Goal: Transaction & Acquisition: Obtain resource

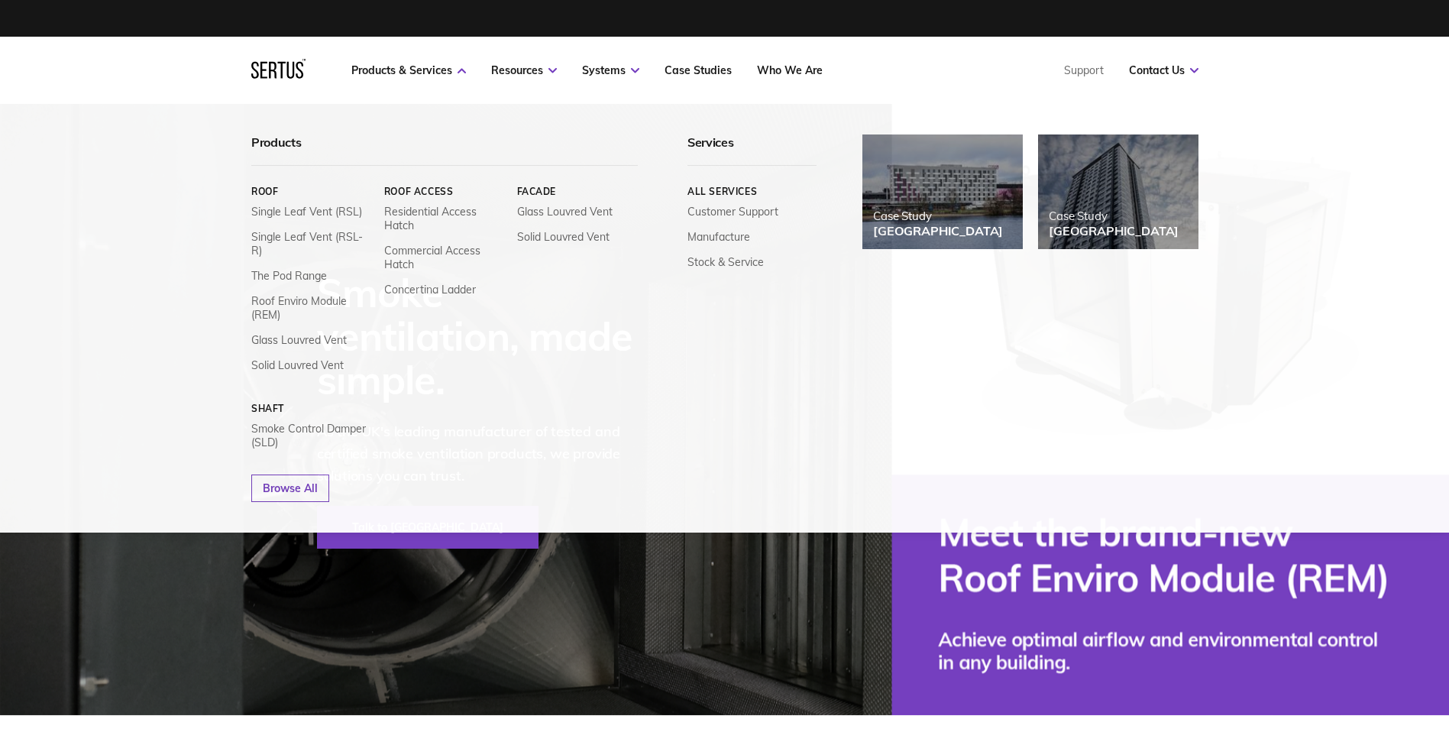
click at [430, 62] on nav "Products & Services Resources Systems Case Studies Who We Are Support Contact U…" at bounding box center [724, 70] width 947 height 67
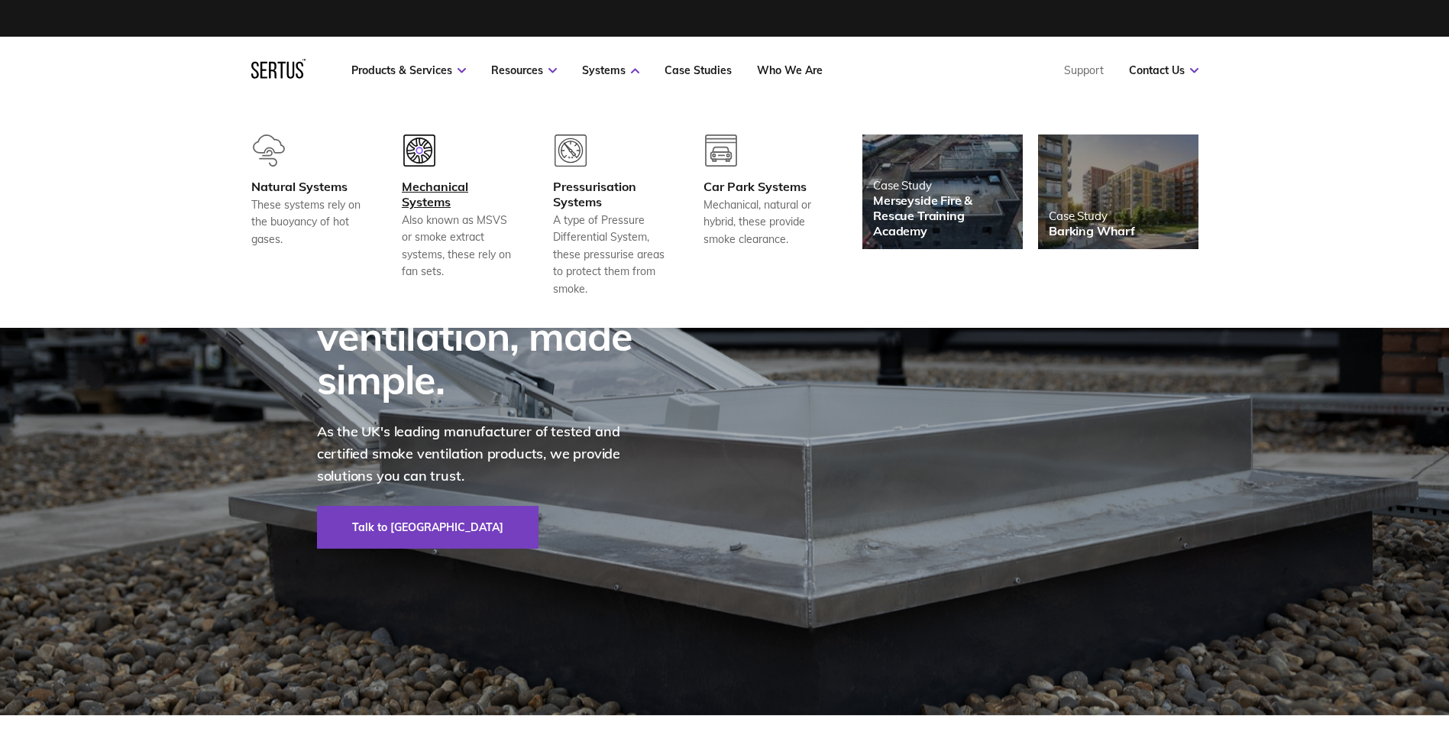
click at [411, 177] on div at bounding box center [458, 156] width 113 height 44
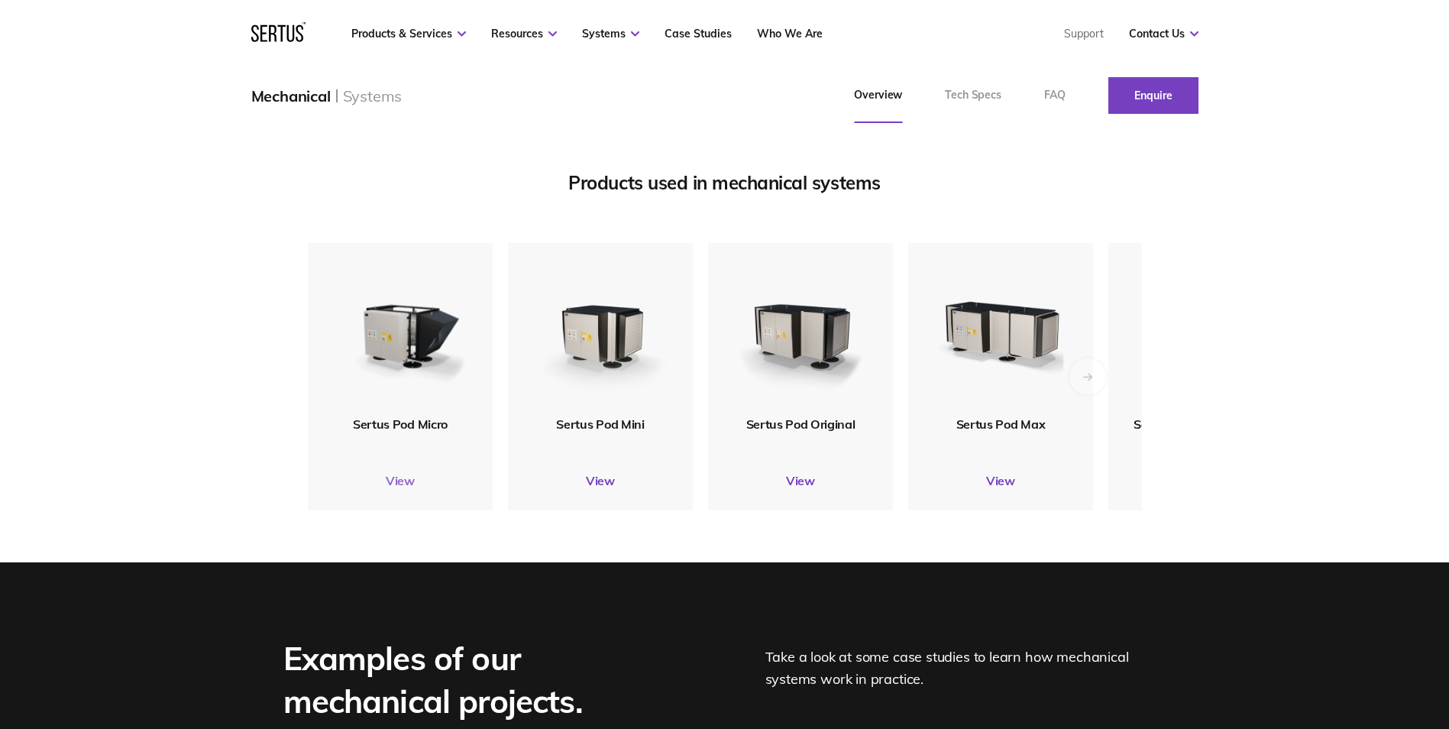
scroll to position [1821, 0]
click at [602, 406] on img at bounding box center [599, 329] width 149 height 176
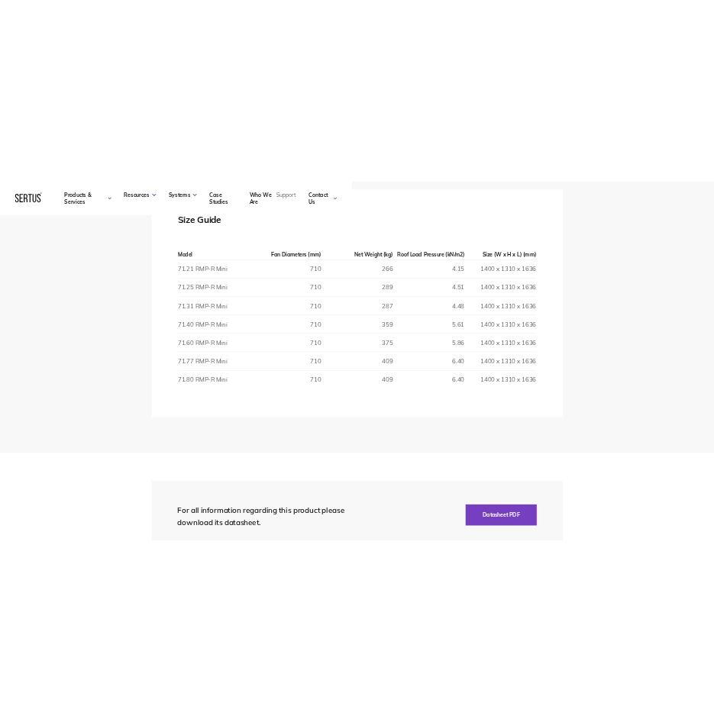
scroll to position [2423, 0]
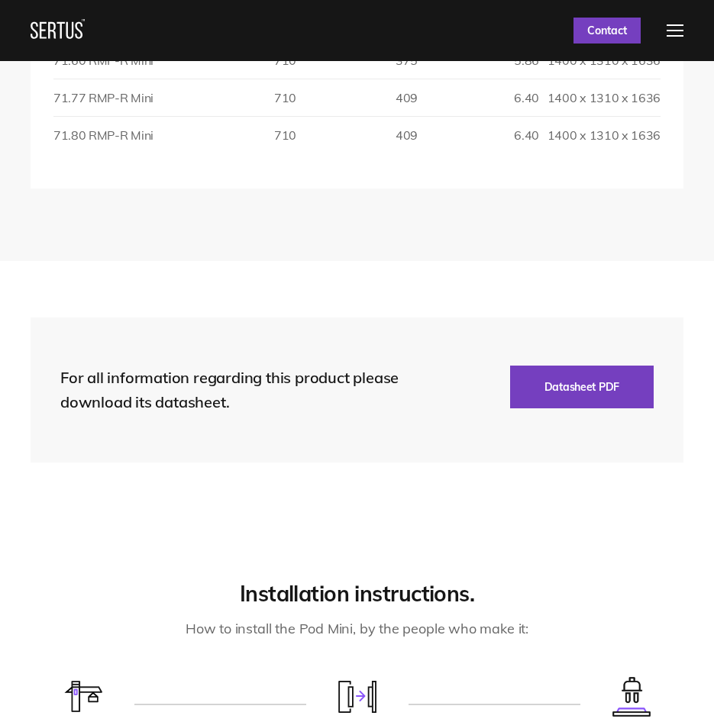
click at [119, 506] on section "For all information regarding this product please download its datasheet. Datas…" at bounding box center [357, 390] width 714 height 258
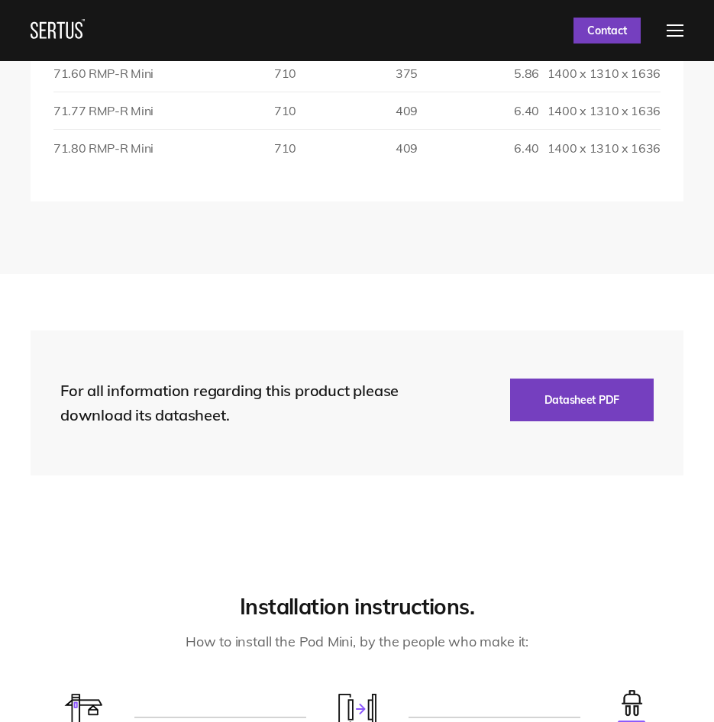
scroll to position [2410, 0]
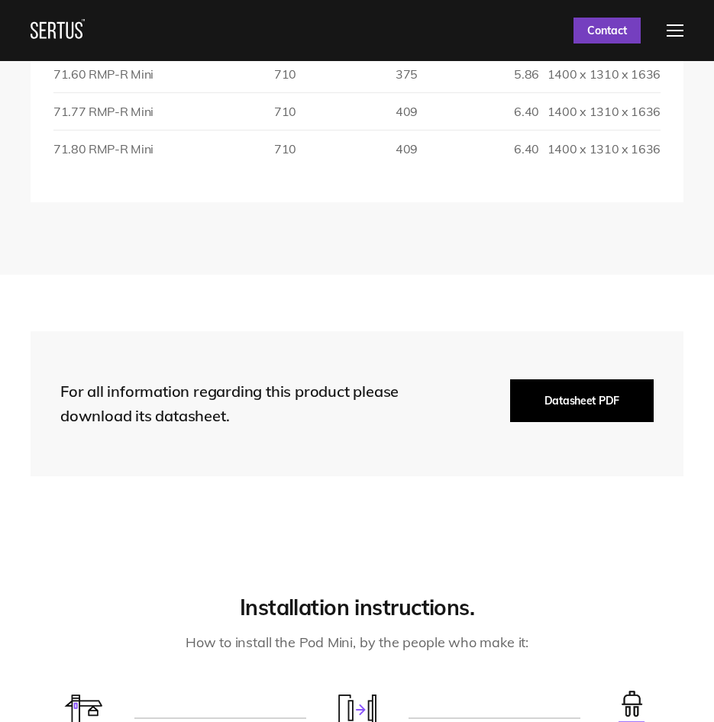
click at [556, 402] on button "Datasheet PDF" at bounding box center [582, 401] width 144 height 43
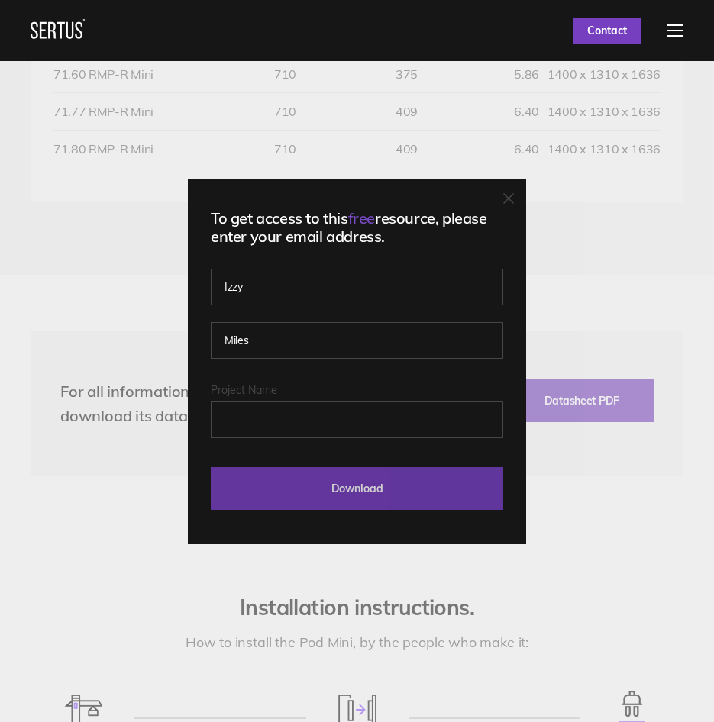
click at [379, 493] on input "Download" at bounding box center [357, 488] width 293 height 43
